Goal: Information Seeking & Learning: Learn about a topic

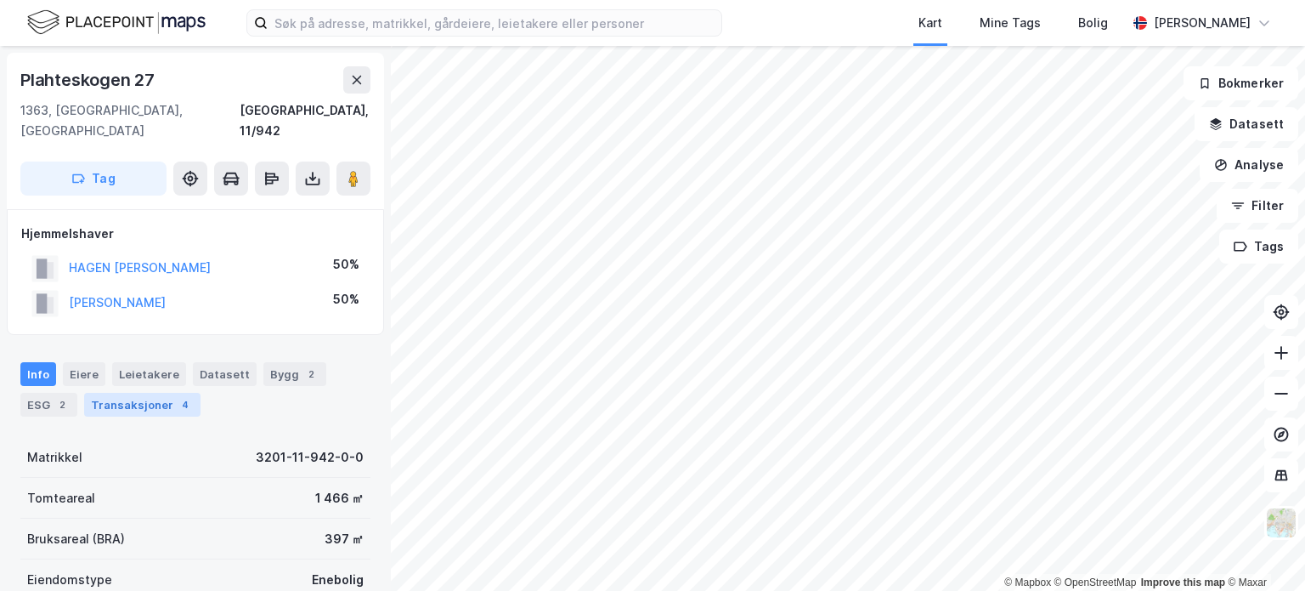
click at [116, 393] on div "Transaksjoner 4" at bounding box center [142, 405] width 116 height 24
